Goal: Task Accomplishment & Management: Use online tool/utility

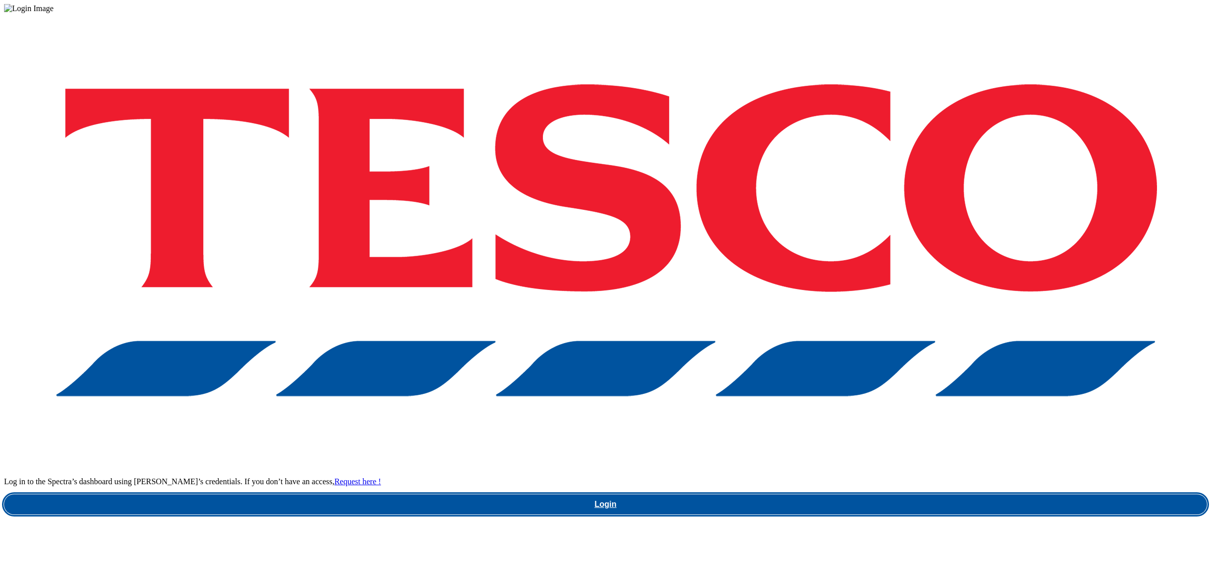
click at [1003, 495] on link "Login" at bounding box center [605, 505] width 1203 height 20
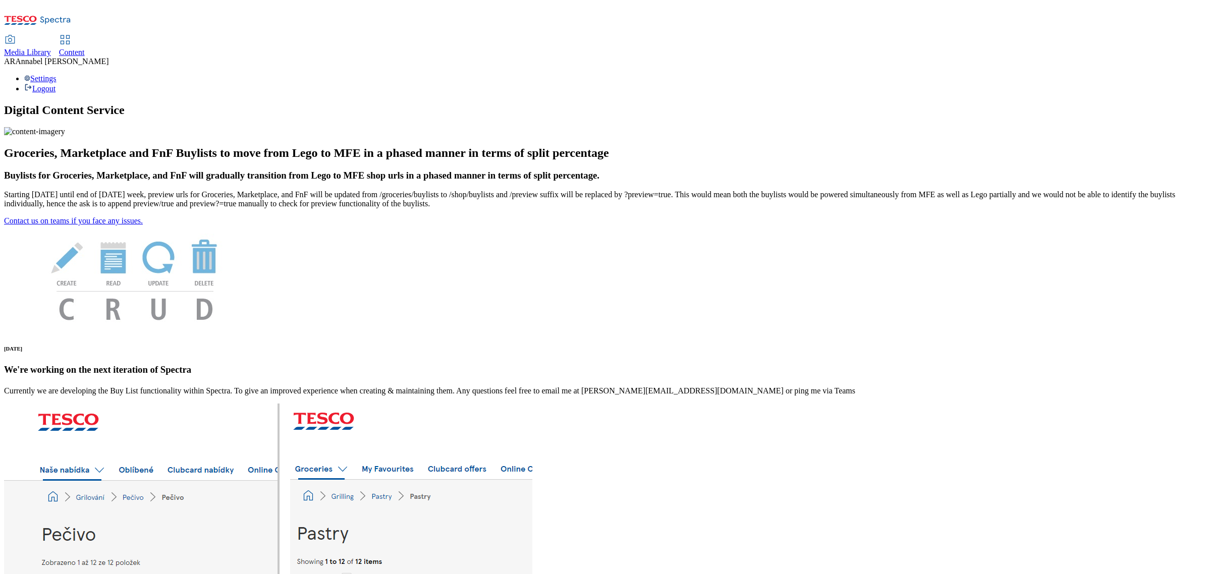
click at [85, 48] on div "Content" at bounding box center [72, 52] width 26 height 9
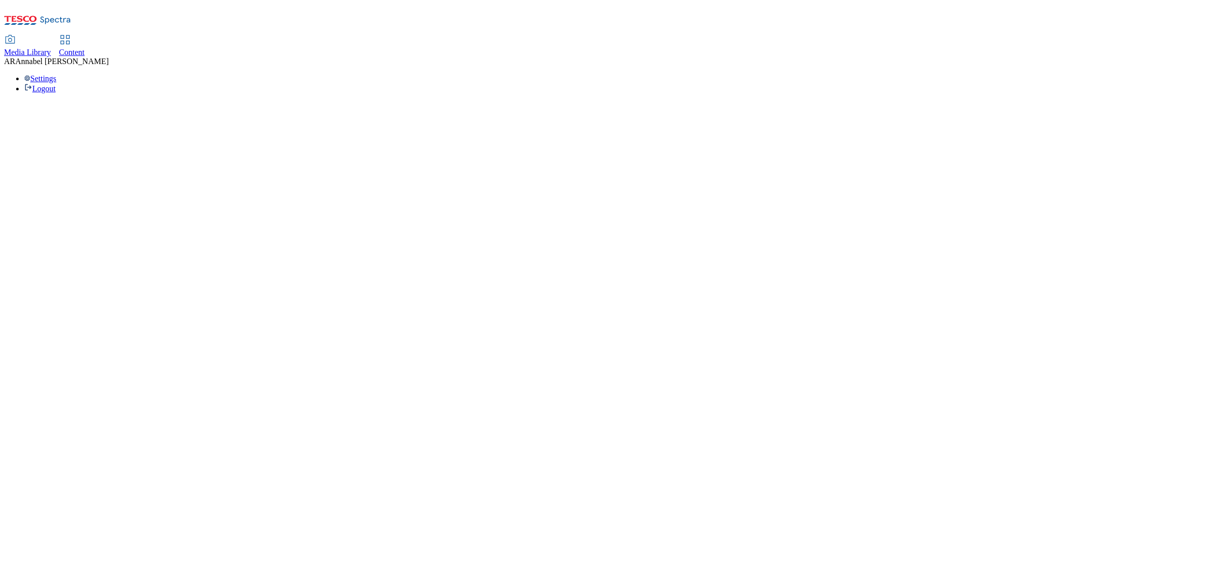
select select "ghs-uk"
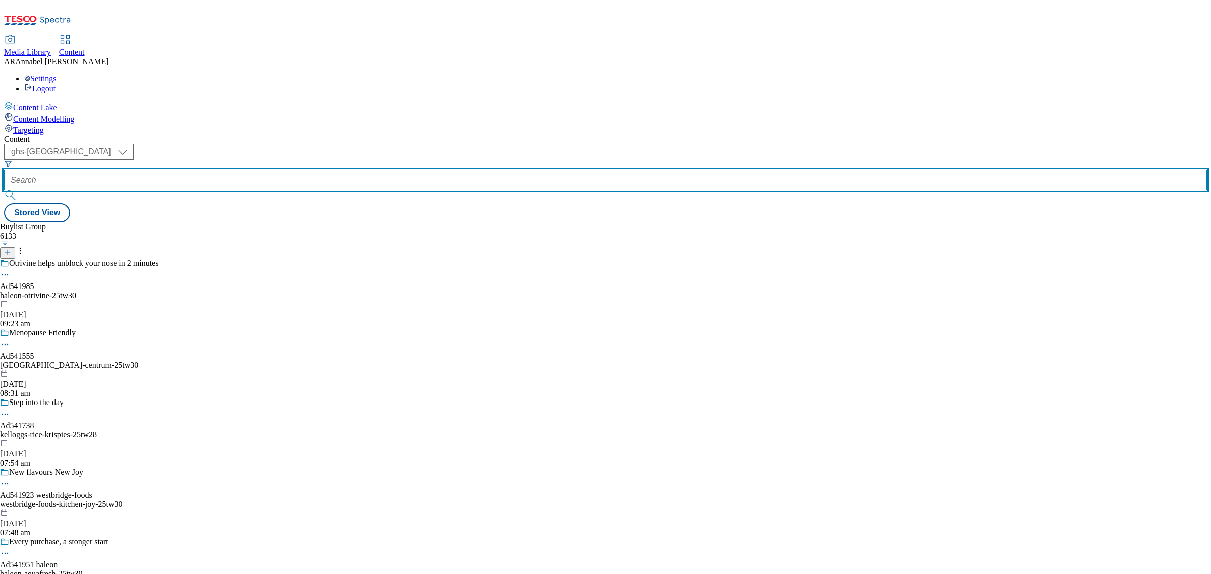
click at [225, 170] on input "text" at bounding box center [605, 180] width 1203 height 20
paste input "premier-foods-mr-kiplings-25tw28"
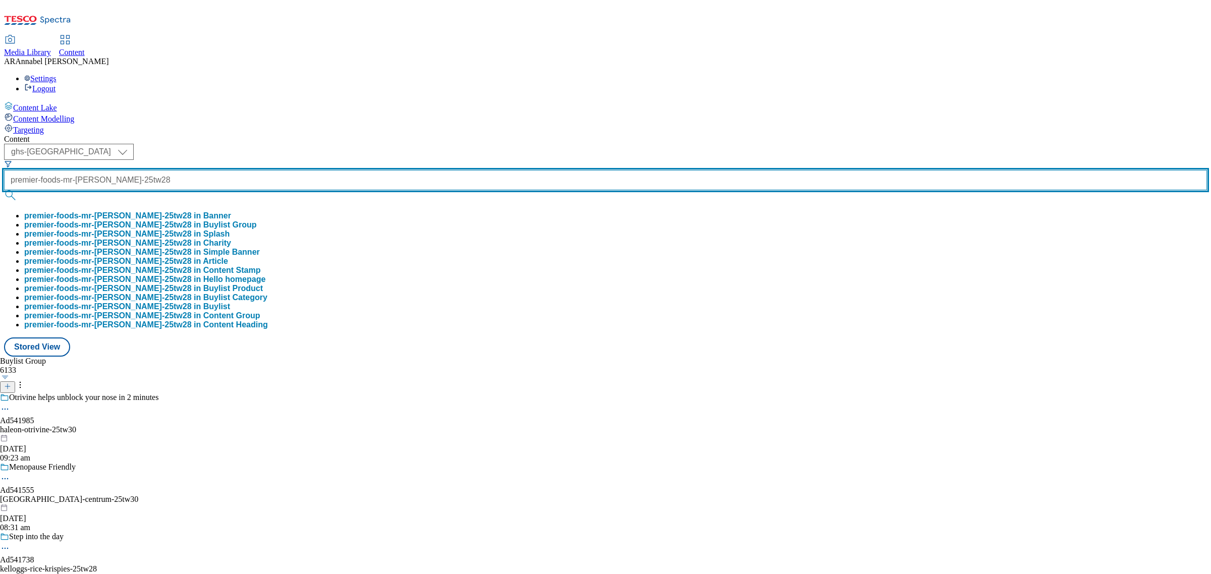
scroll to position [0, 35]
type input "premier-foods-mr-kiplings-25tw28"
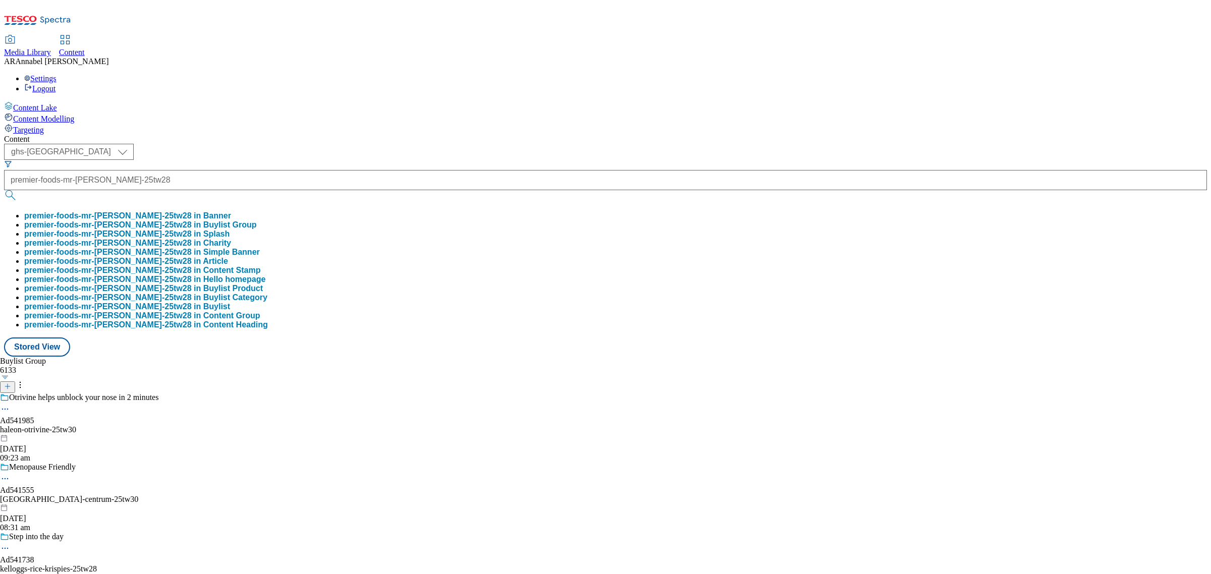
click at [240, 221] on button "premier-foods-mr-kiplings-25tw28 in Buylist Group" at bounding box center [140, 225] width 233 height 9
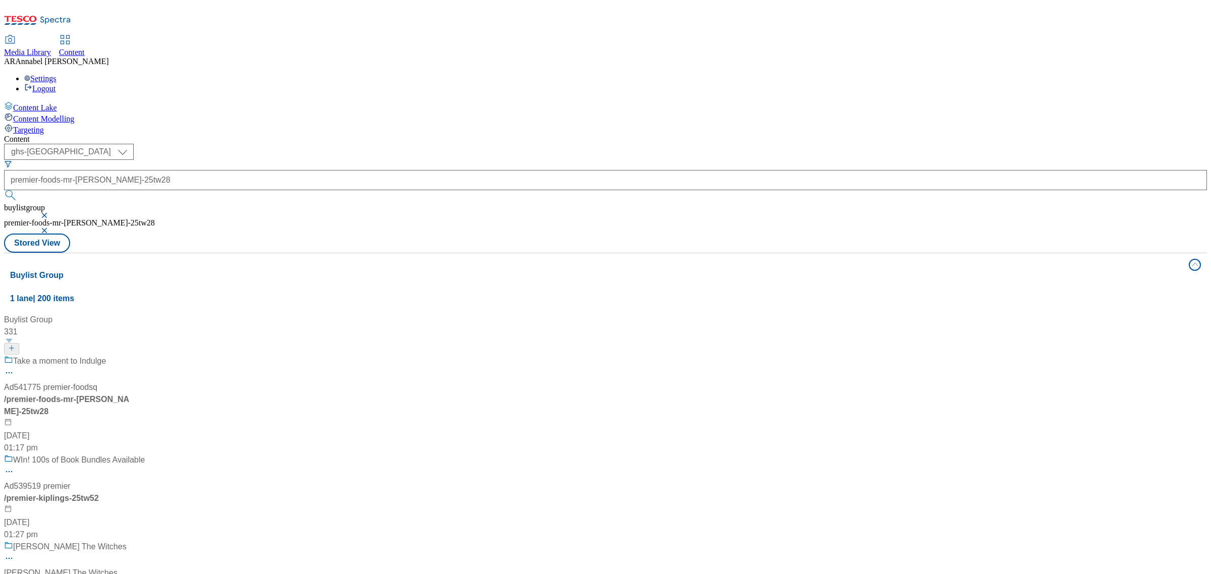
click at [162, 355] on div "Take a moment to Indulge Ad541775 premier-foodsq / premier-foods-mr-kiplings-25…" at bounding box center [83, 404] width 158 height 99
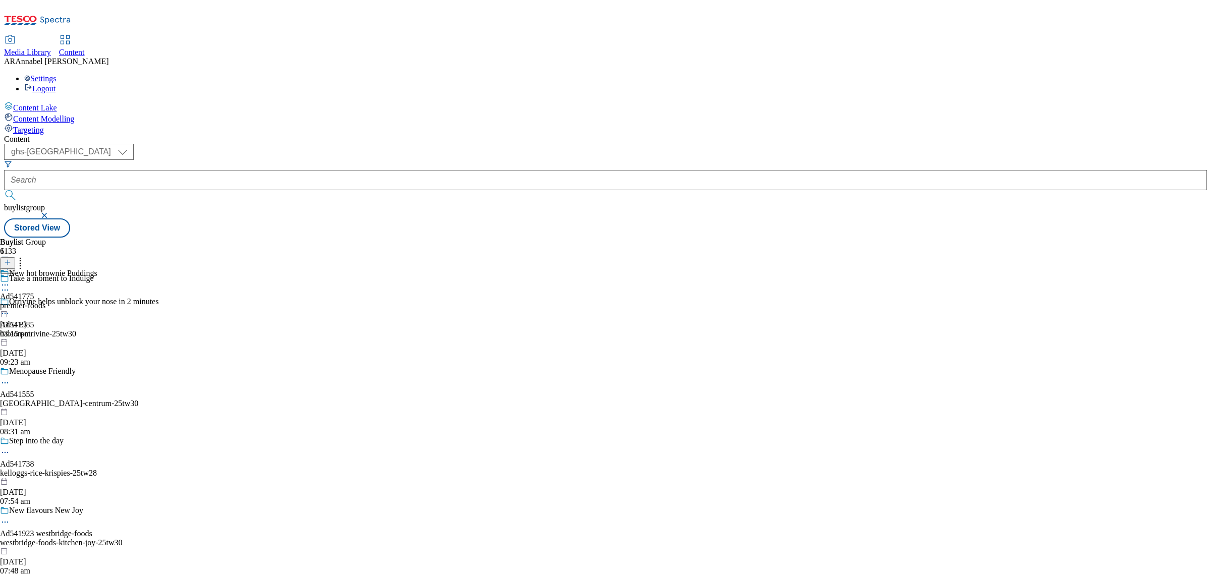
click at [97, 301] on div "premier-foods" at bounding box center [48, 305] width 97 height 9
click at [124, 301] on div "premier-foods-mr-kiplings" at bounding box center [62, 305] width 124 height 9
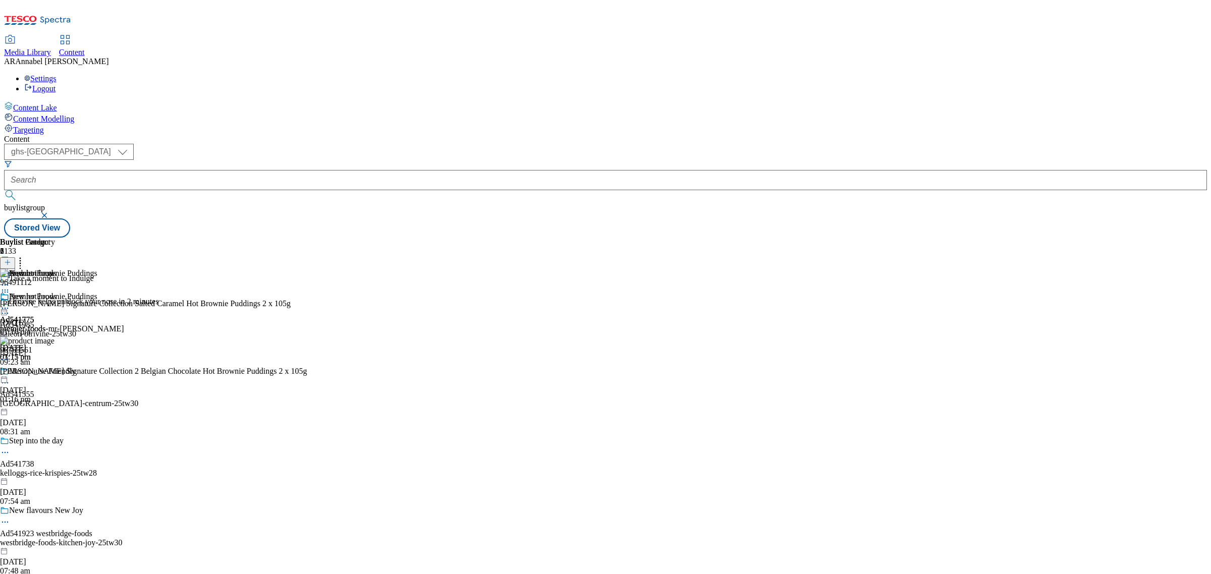
click at [10, 303] on icon at bounding box center [5, 308] width 10 height 10
click at [97, 416] on li "Un-publish" at bounding box center [58, 422] width 77 height 12
click at [10, 303] on icon at bounding box center [5, 308] width 10 height 10
click at [64, 419] on span "Un-publish" at bounding box center [47, 423] width 32 height 8
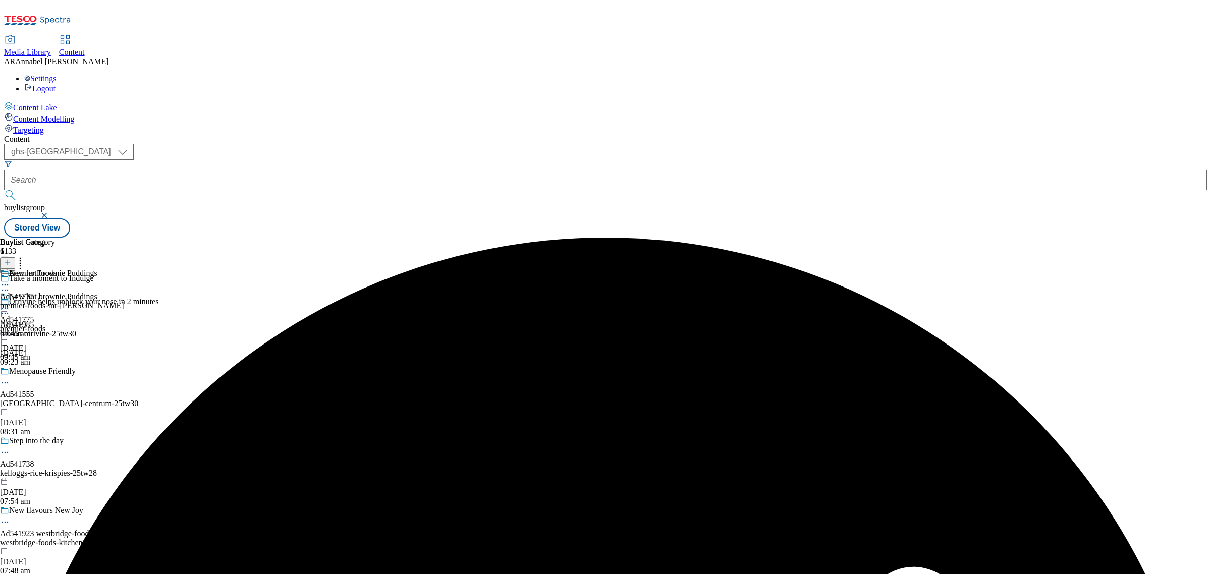
click at [10, 303] on icon at bounding box center [5, 308] width 10 height 10
click at [65, 384] on span "Un-preview" at bounding box center [48, 388] width 34 height 8
click at [124, 301] on div "premier-foods-mr-kiplings" at bounding box center [62, 305] width 124 height 9
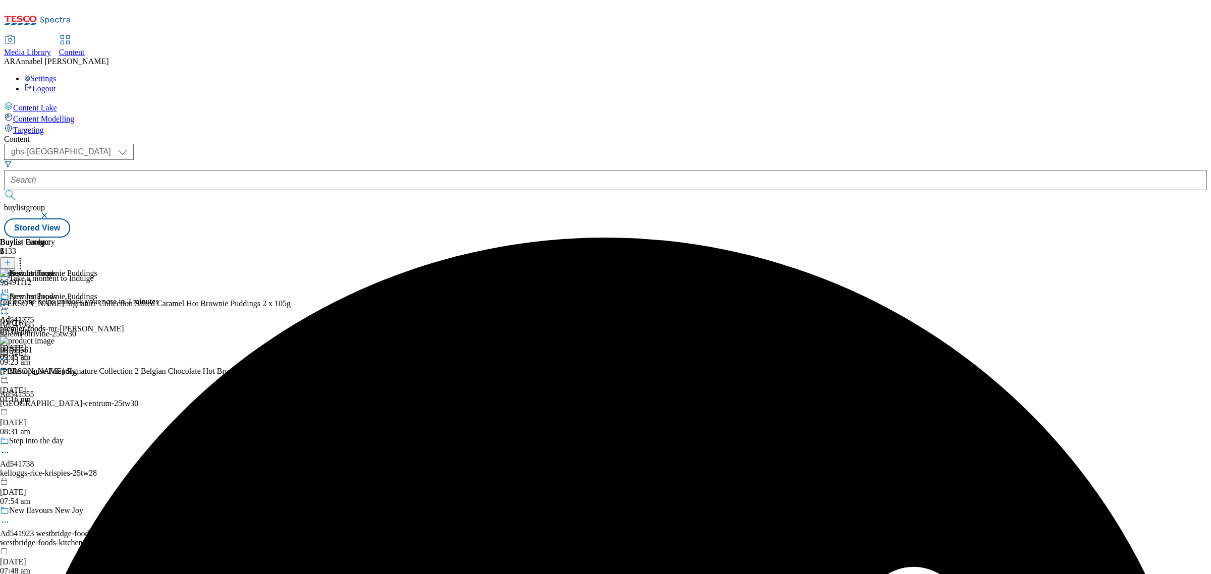
click at [25, 256] on icon at bounding box center [20, 261] width 10 height 10
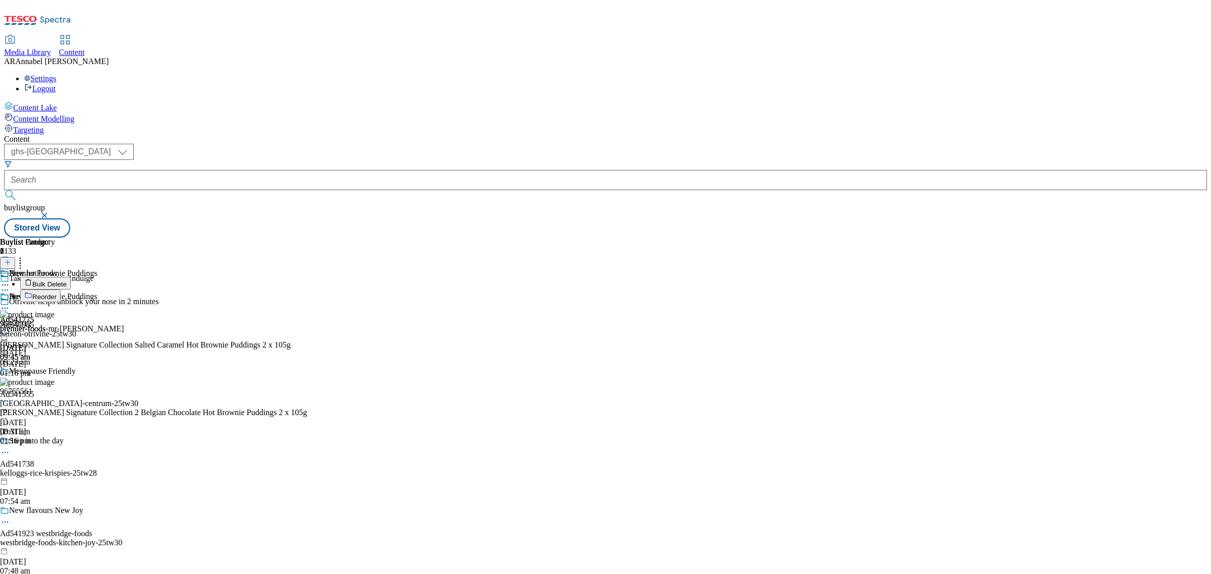
click at [57, 293] on span "Reorder" at bounding box center [44, 297] width 24 height 8
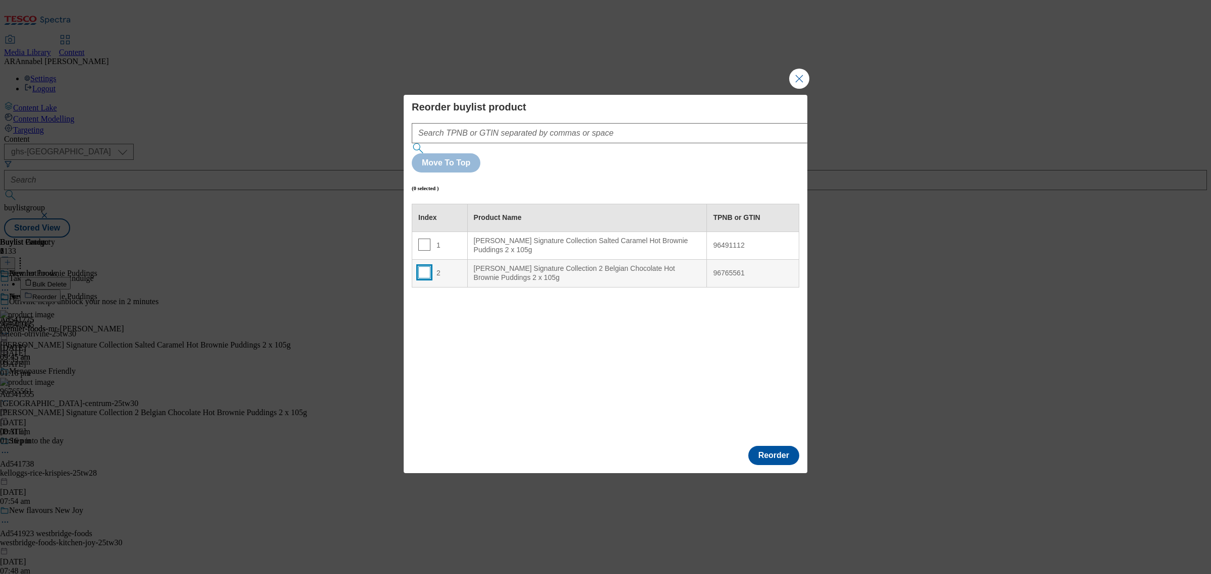
click at [422, 267] on input "Modal" at bounding box center [424, 273] width 12 height 12
checkbox input "true"
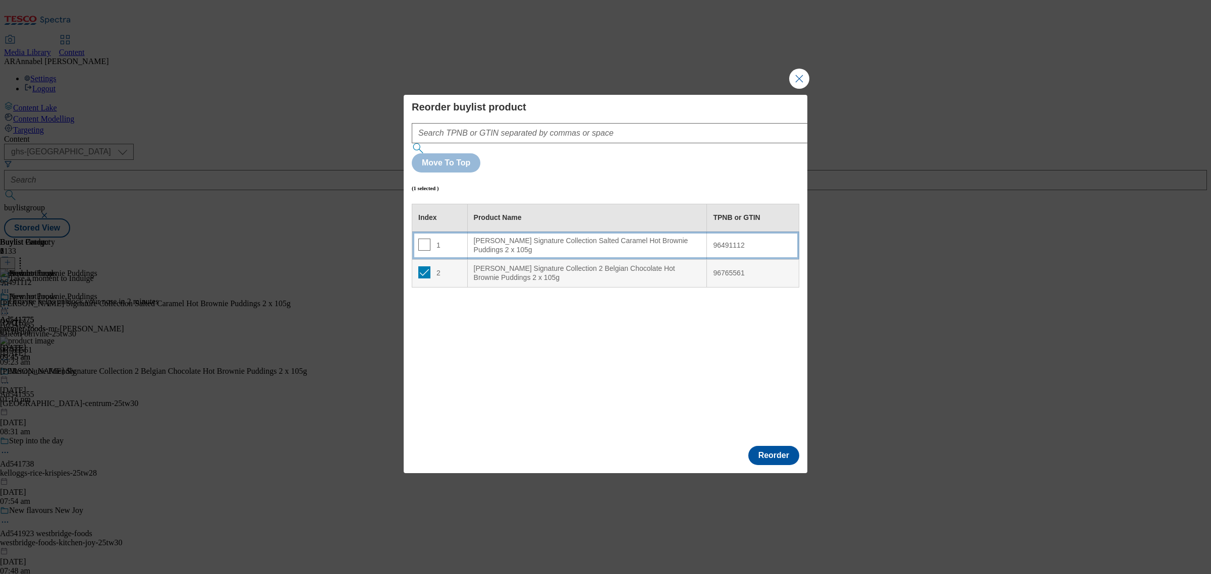
click at [546, 237] on div "Mr Kipling Signature Collection Salted Caramel Hot Brownie Puddings 2 x 105g" at bounding box center [587, 246] width 227 height 18
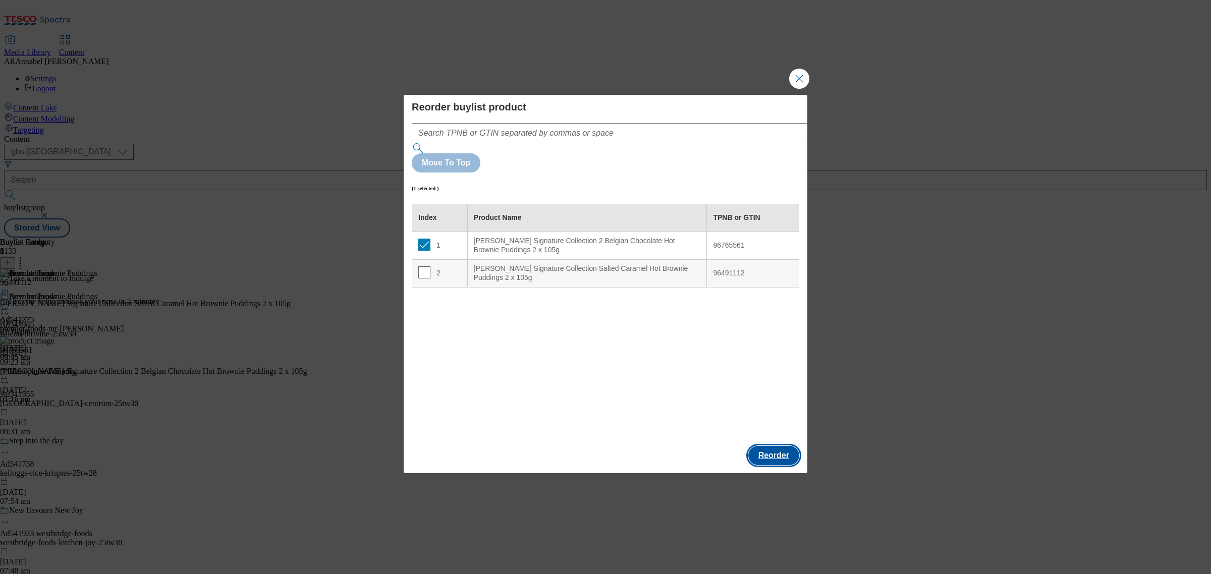
click at [768, 446] on button "Reorder" at bounding box center [774, 455] width 51 height 19
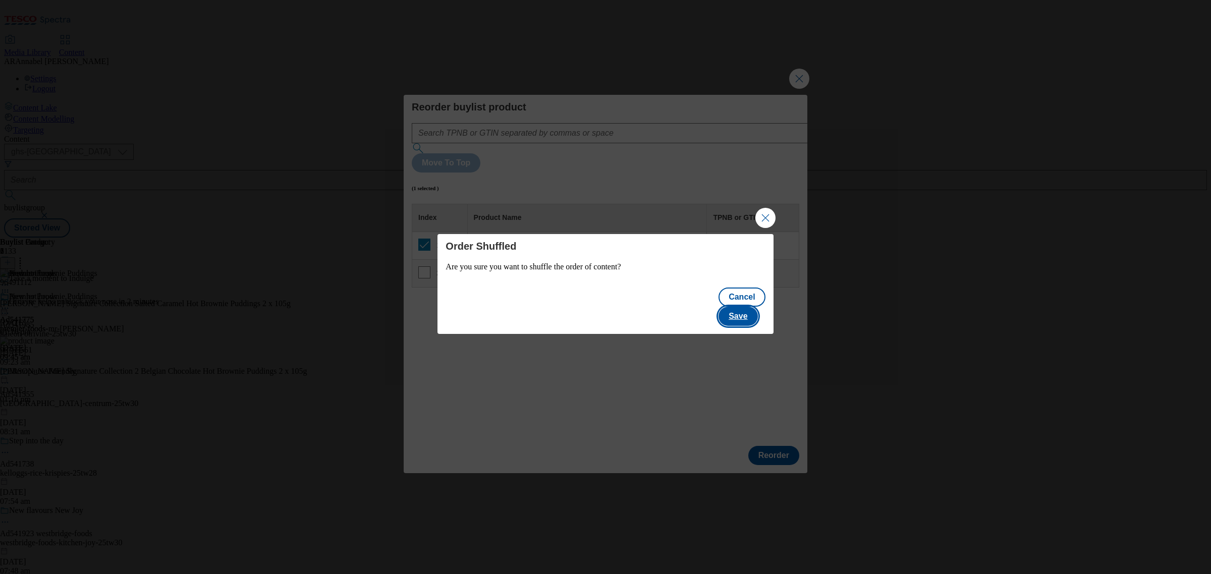
click at [756, 307] on button "Save" at bounding box center [738, 316] width 39 height 19
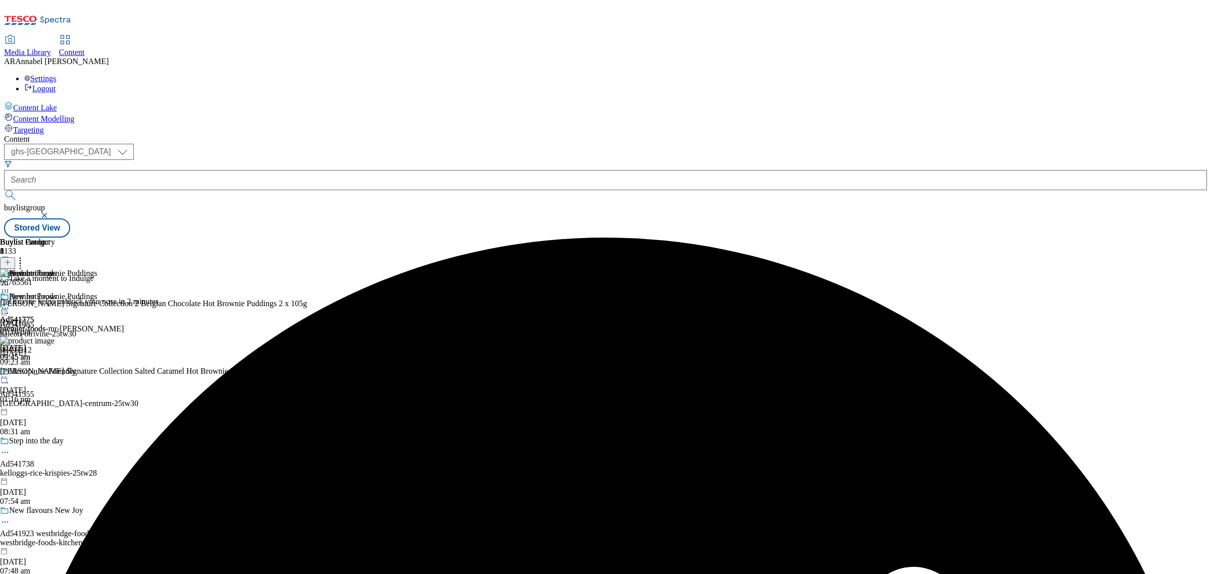
click at [97, 303] on div at bounding box center [48, 309] width 97 height 12
click at [55, 373] on span "Preview" at bounding box center [43, 377] width 24 height 8
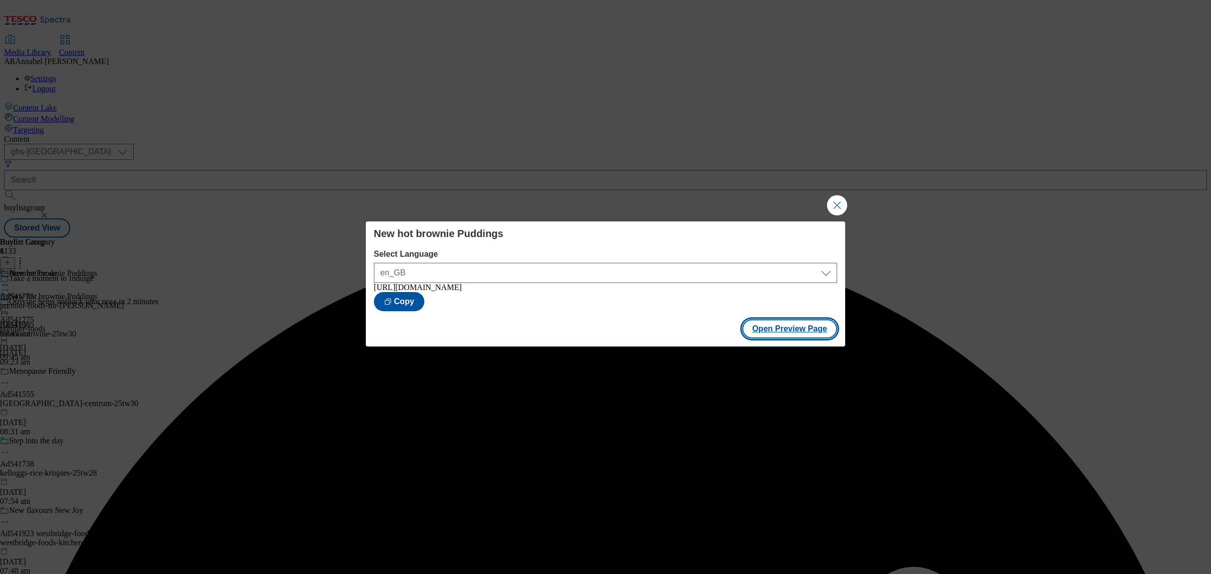
click at [809, 328] on button "Open Preview Page" at bounding box center [789, 329] width 95 height 19
click at [843, 208] on button "Close Modal" at bounding box center [837, 205] width 20 height 20
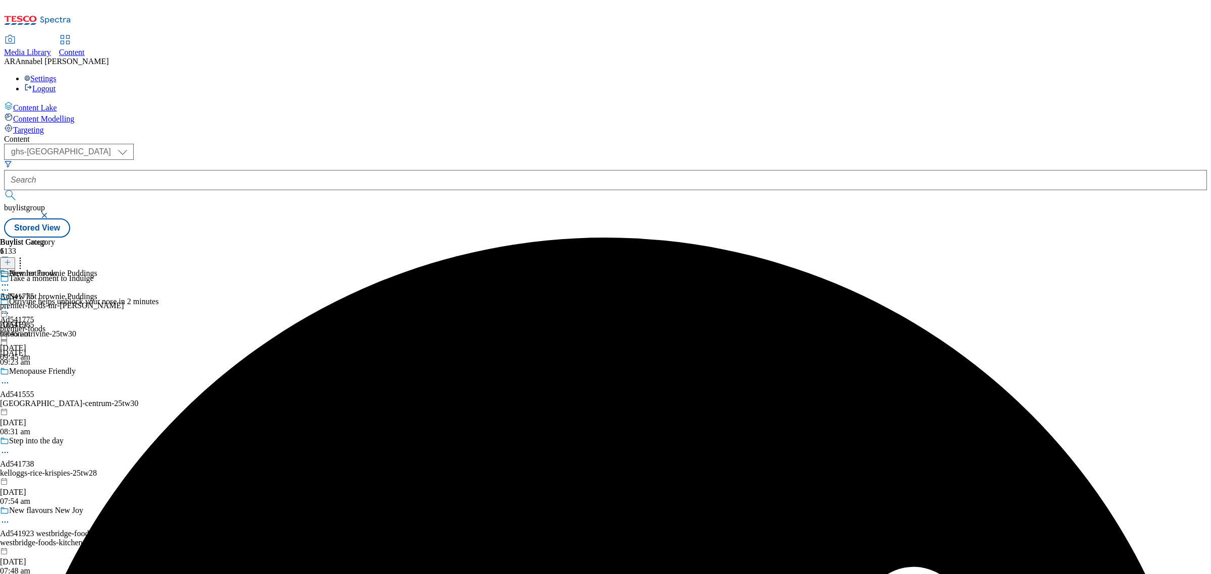
click at [10, 303] on icon at bounding box center [5, 308] width 10 height 10
click at [54, 407] on span "Publish" at bounding box center [42, 411] width 22 height 8
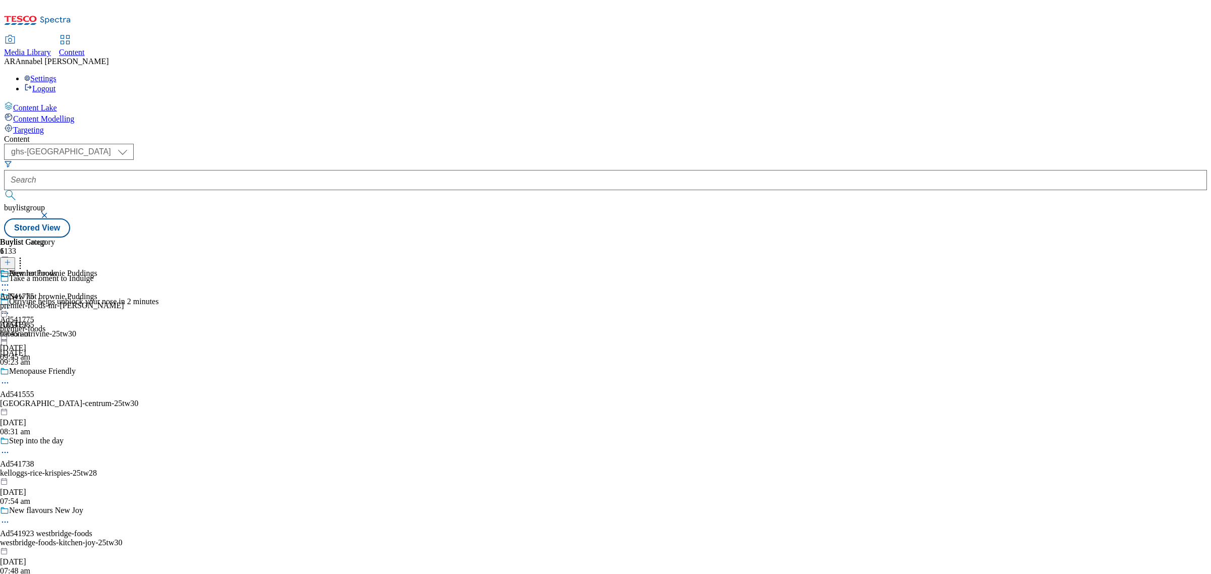
click at [10, 303] on icon at bounding box center [5, 308] width 10 height 10
